Goal: Navigation & Orientation: Find specific page/section

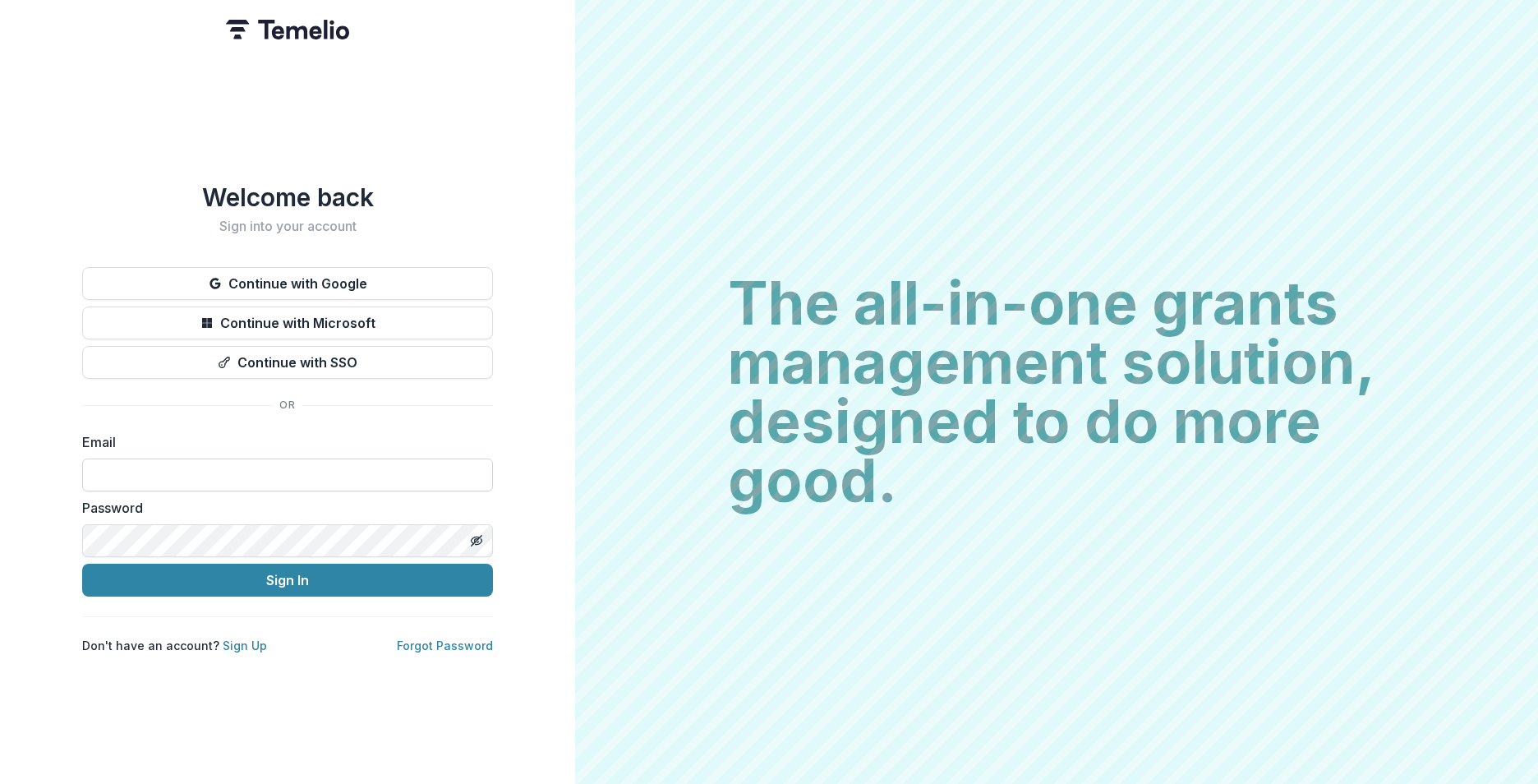
click at [239, 471] on input at bounding box center [287, 474] width 411 height 33
type input "**********"
click at [278, 584] on button "Sign In" at bounding box center [287, 579] width 411 height 33
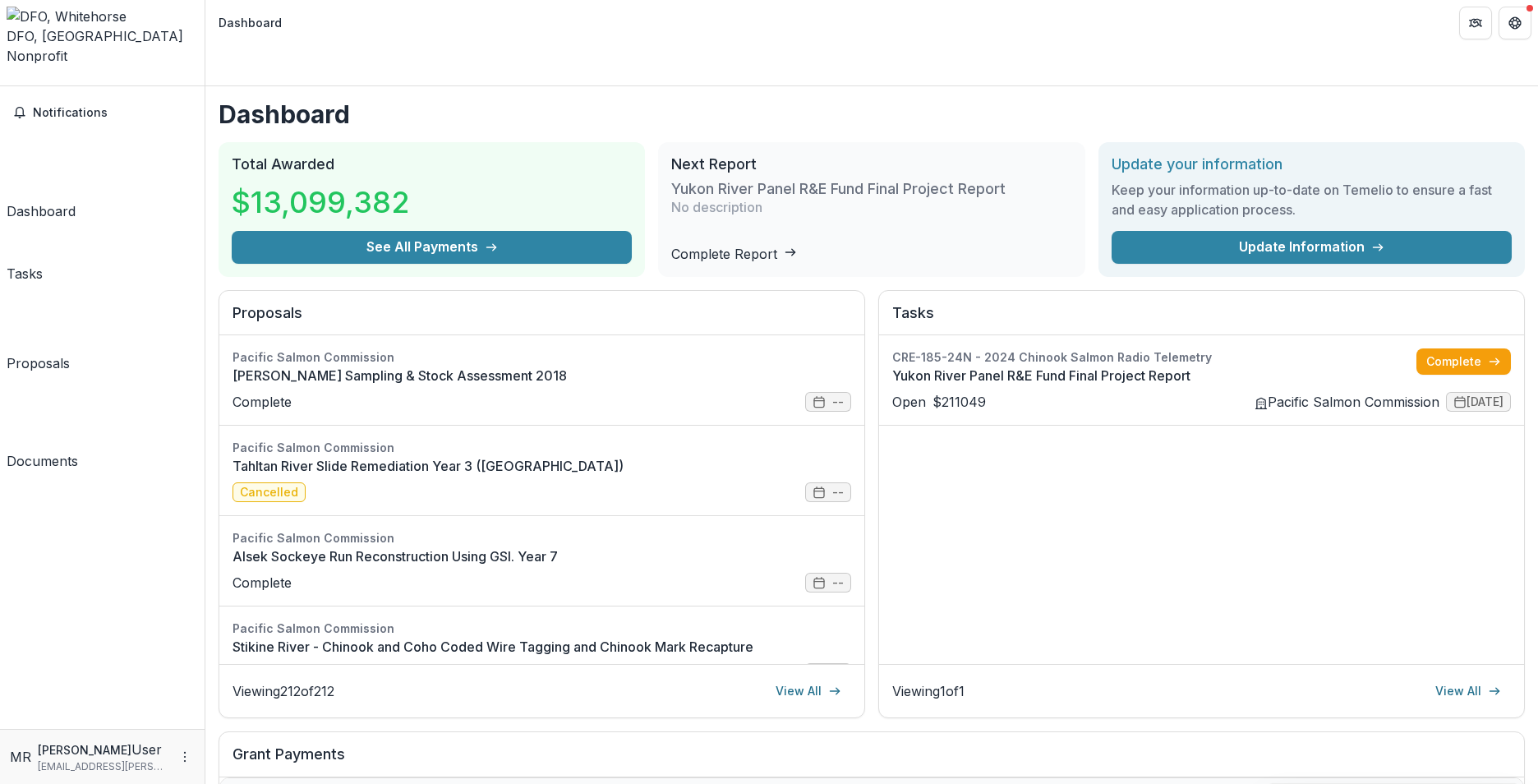
click at [58, 353] on div "Proposals" at bounding box center [38, 362] width 63 height 20
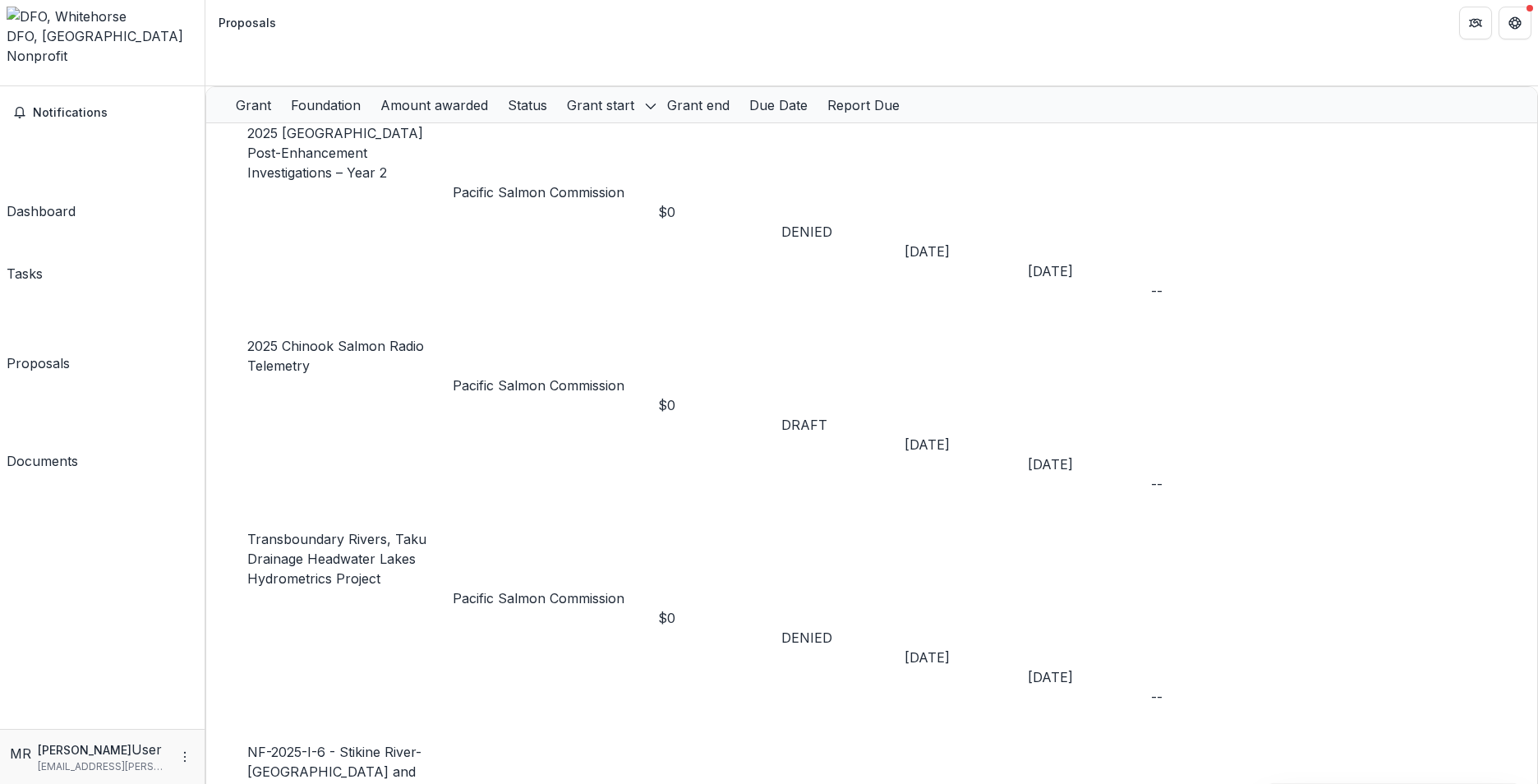
click at [61, 201] on div "Dashboard" at bounding box center [41, 210] width 69 height 20
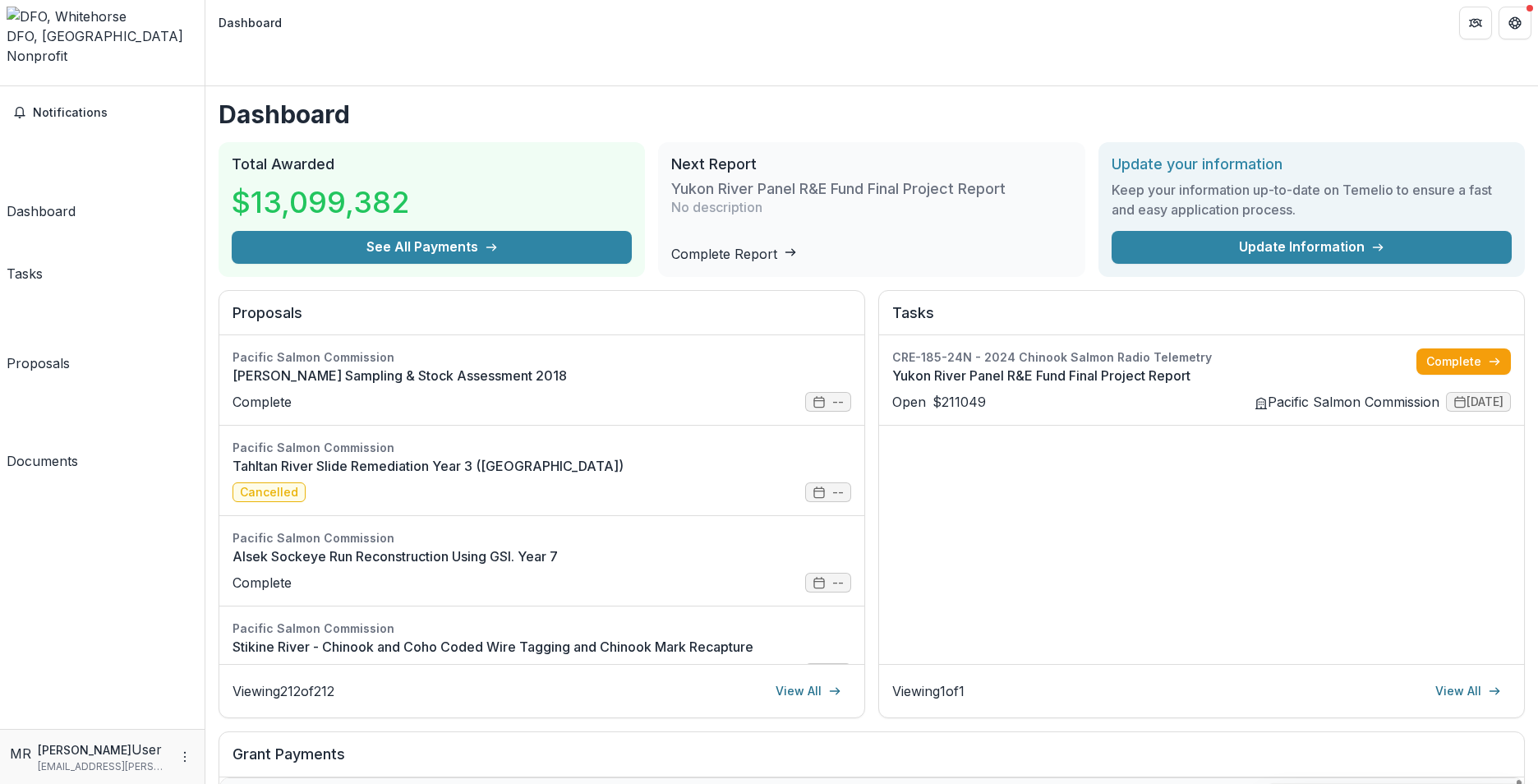
click at [449, 745] on h2 "Grant Payments" at bounding box center [872, 761] width 1279 height 32
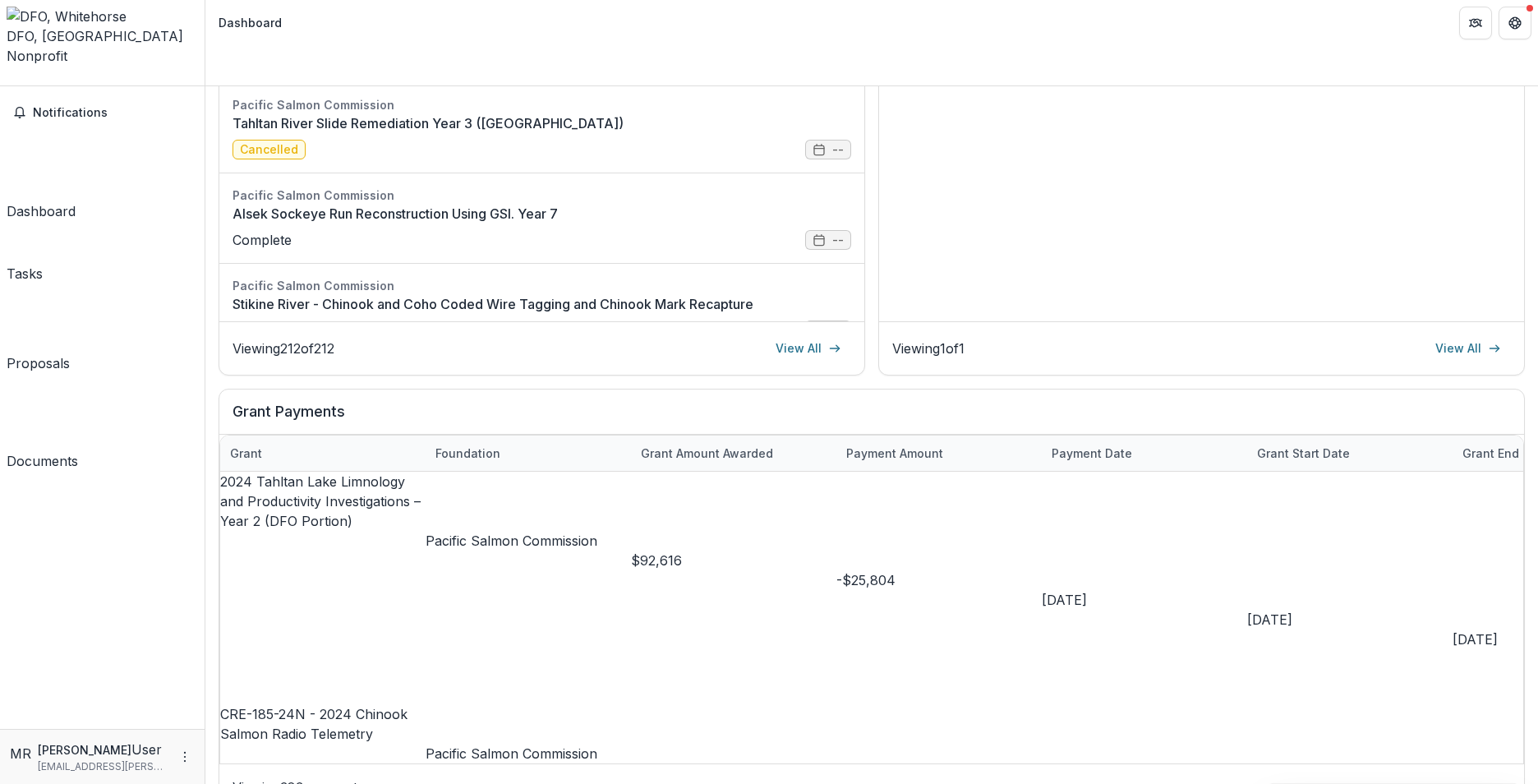
click at [18, 90] on polyline "Open entity switcher" at bounding box center [14, 92] width 6 height 4
click at [80, 66] on link "Team Settings" at bounding box center [143, 59] width 126 height 27
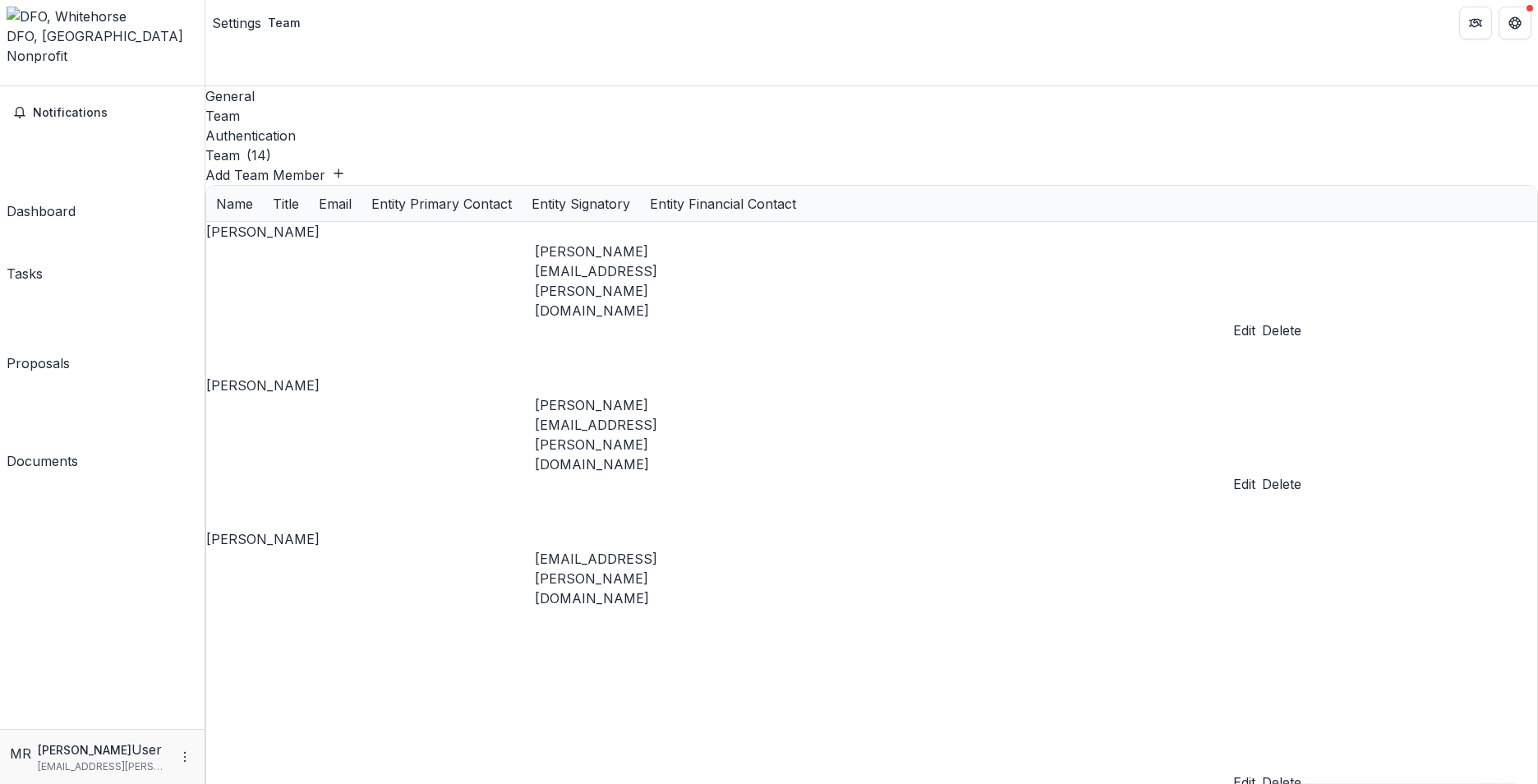
click at [249, 87] on div "General" at bounding box center [872, 96] width 1333 height 20
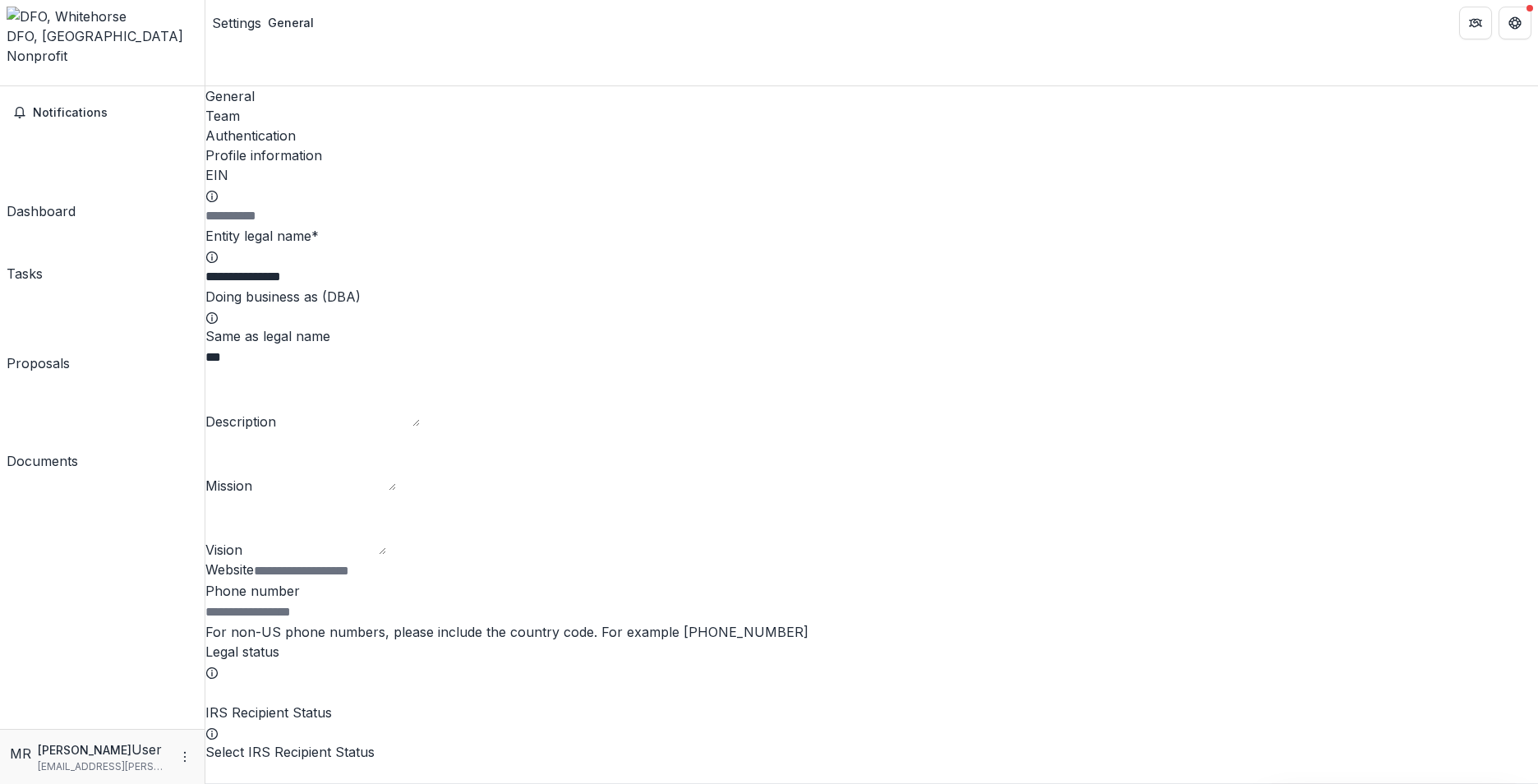
click at [43, 264] on div "Tasks" at bounding box center [24, 273] width 36 height 20
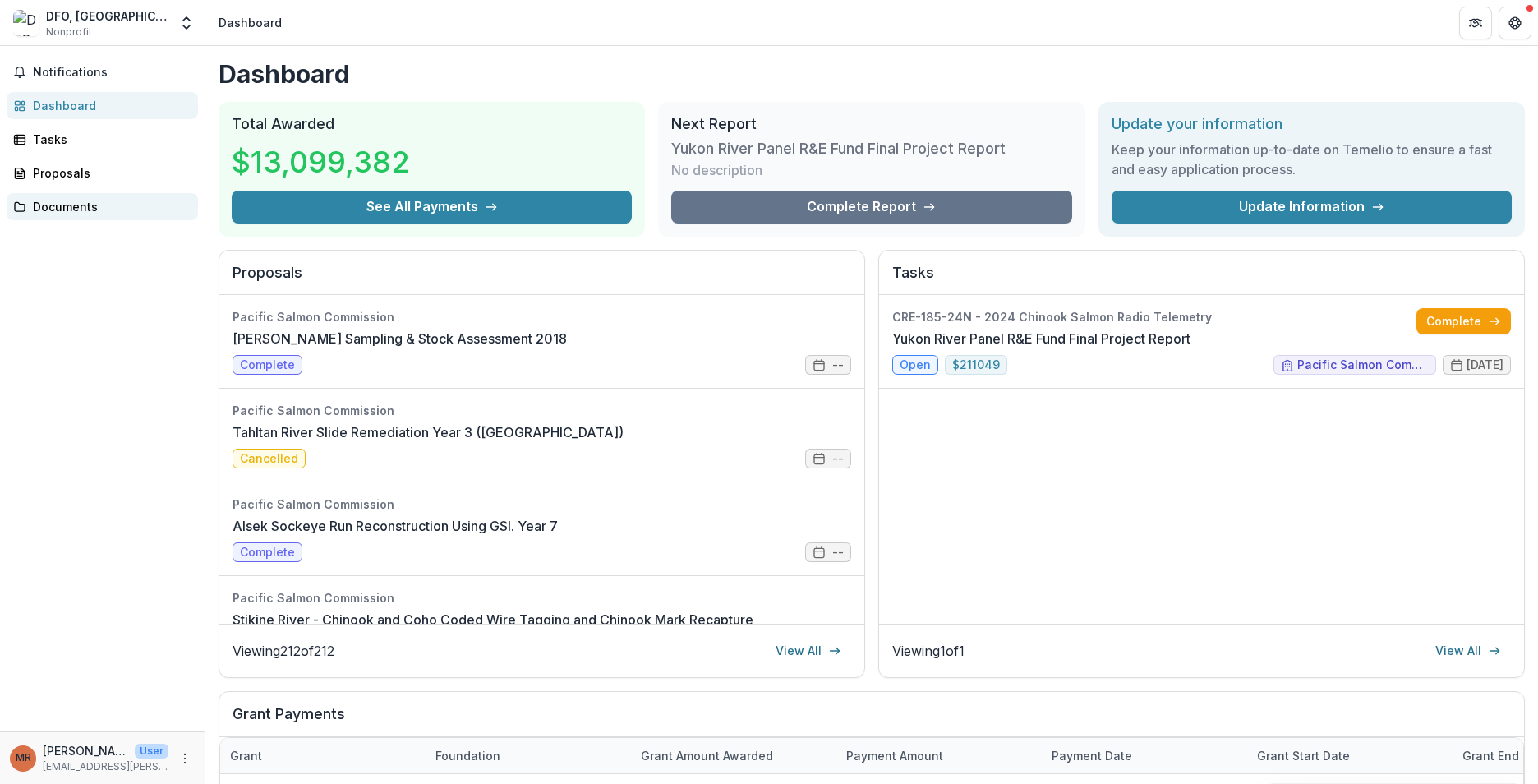
click at [58, 208] on div "Documents" at bounding box center [108, 207] width 152 height 18
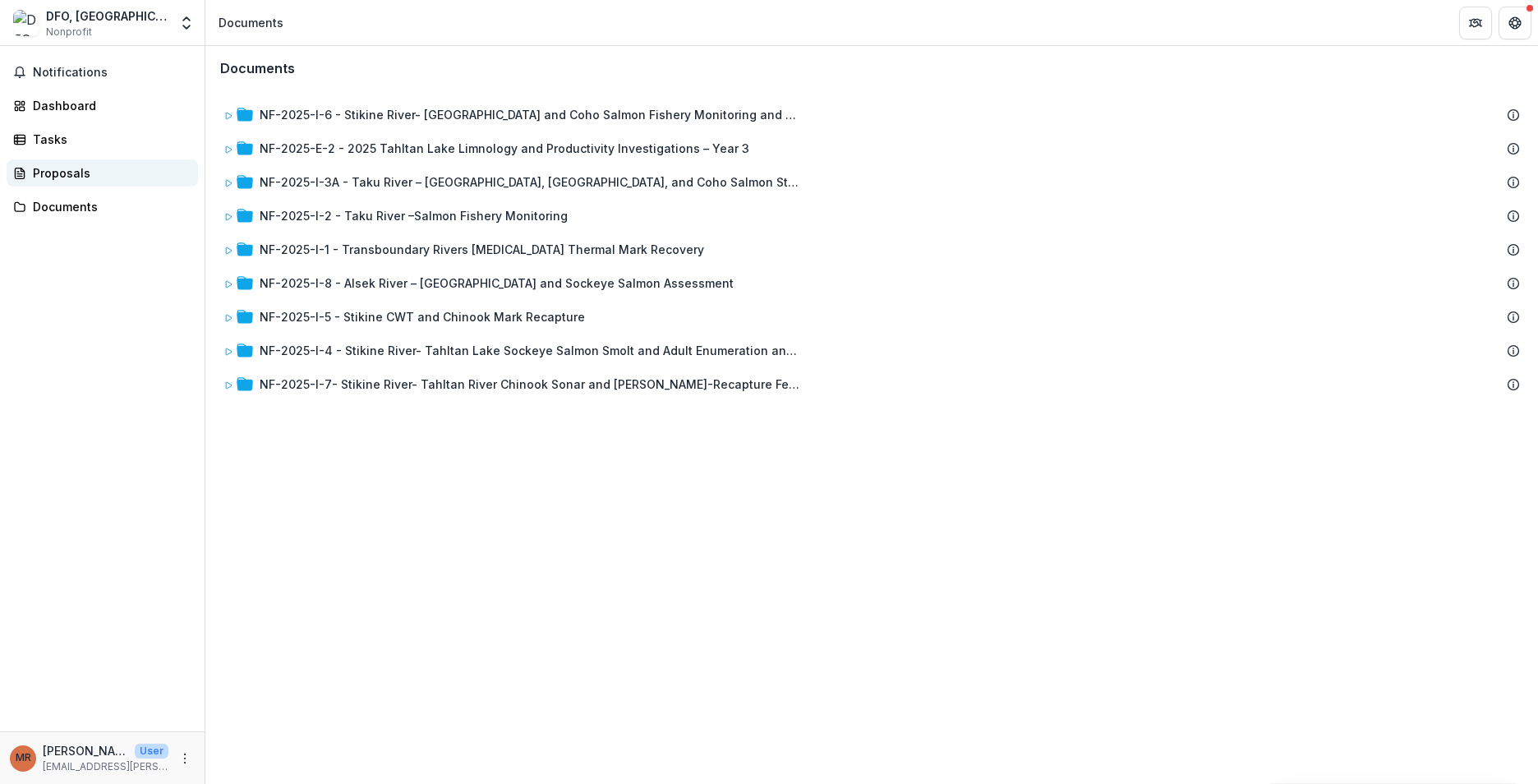
click at [63, 170] on div "Proposals" at bounding box center [108, 172] width 152 height 18
